Goal: Transaction & Acquisition: Download file/media

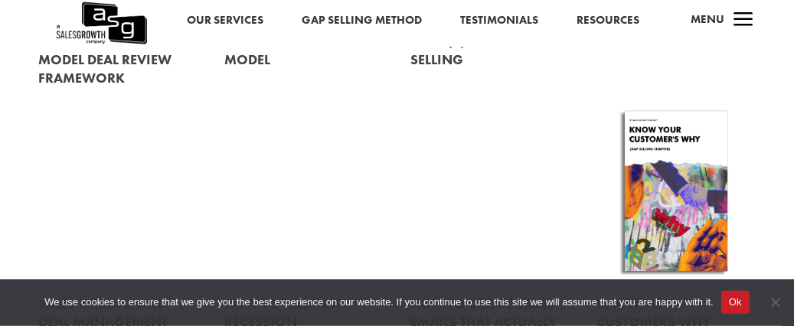
scroll to position [645, 0]
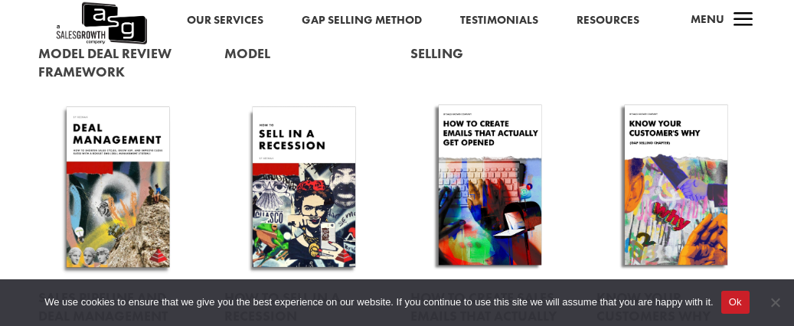
click at [657, 165] on link at bounding box center [675, 186] width 159 height 181
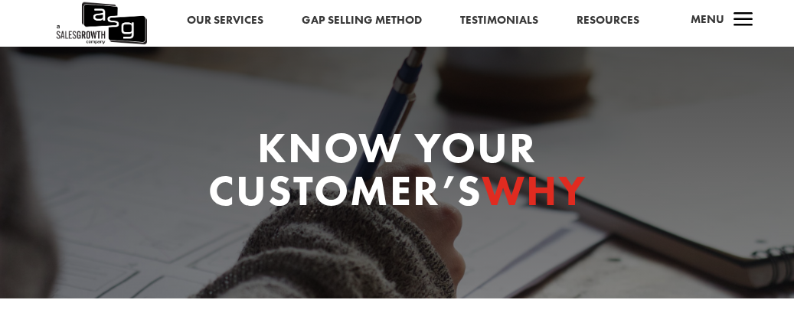
scroll to position [242, 0]
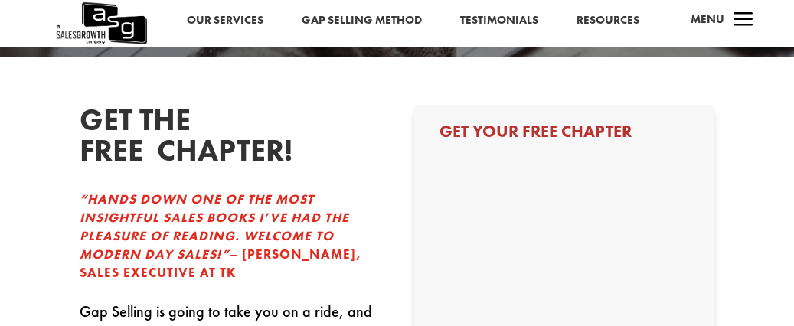
select select "Director/Manager (Sales Director, Regional Sales Manager, etc)"
select select "10-19"
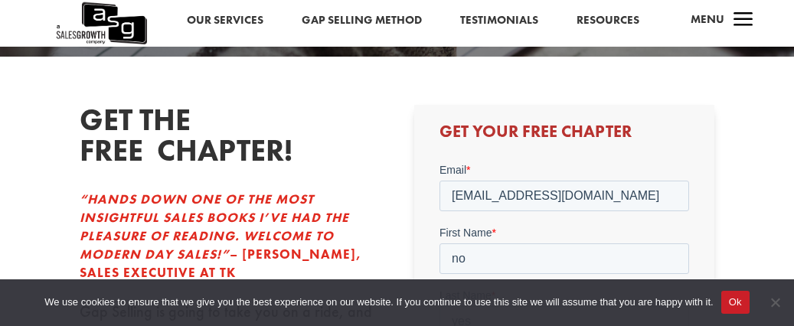
scroll to position [0, 0]
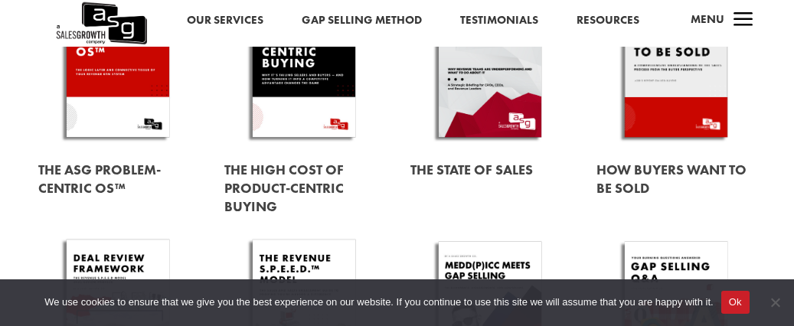
scroll to position [226, 0]
